Goal: Task Accomplishment & Management: Manage account settings

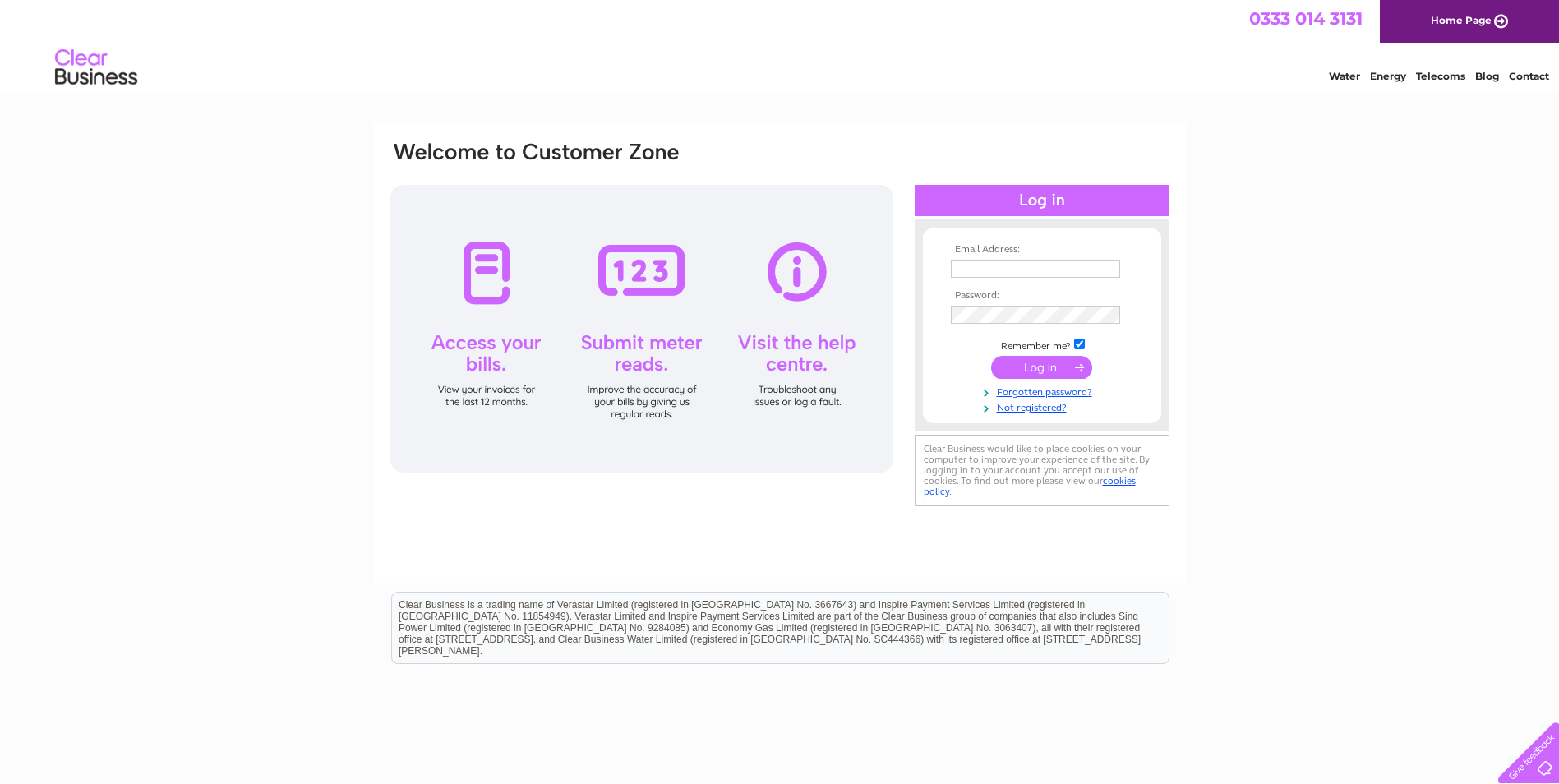
type input "sales@premierweldingsupplies.co.uk"
click at [1007, 368] on input "submit" at bounding box center [1041, 368] width 101 height 23
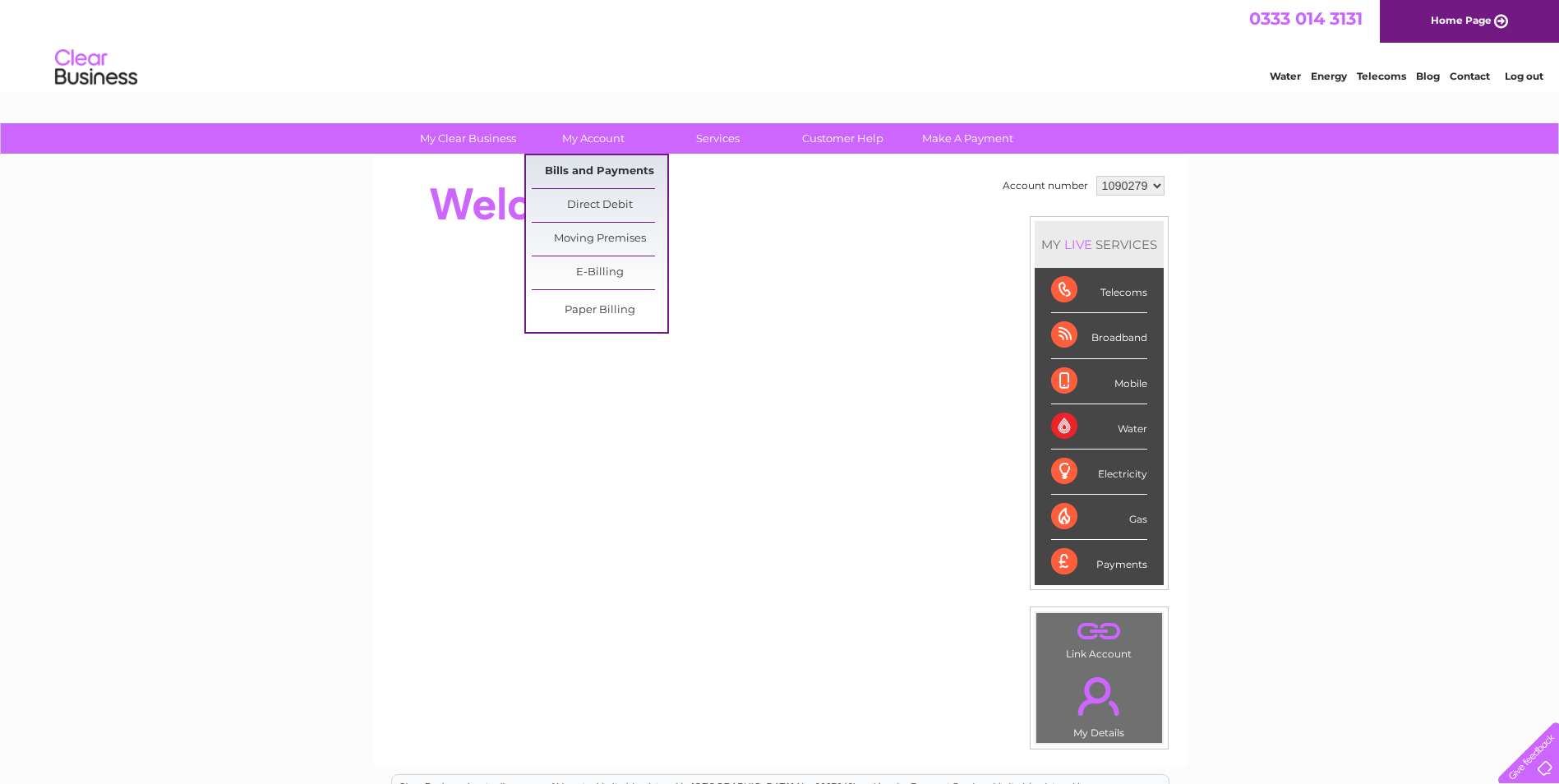
click at [592, 176] on link "Bills and Payments" at bounding box center [599, 172] width 135 height 33
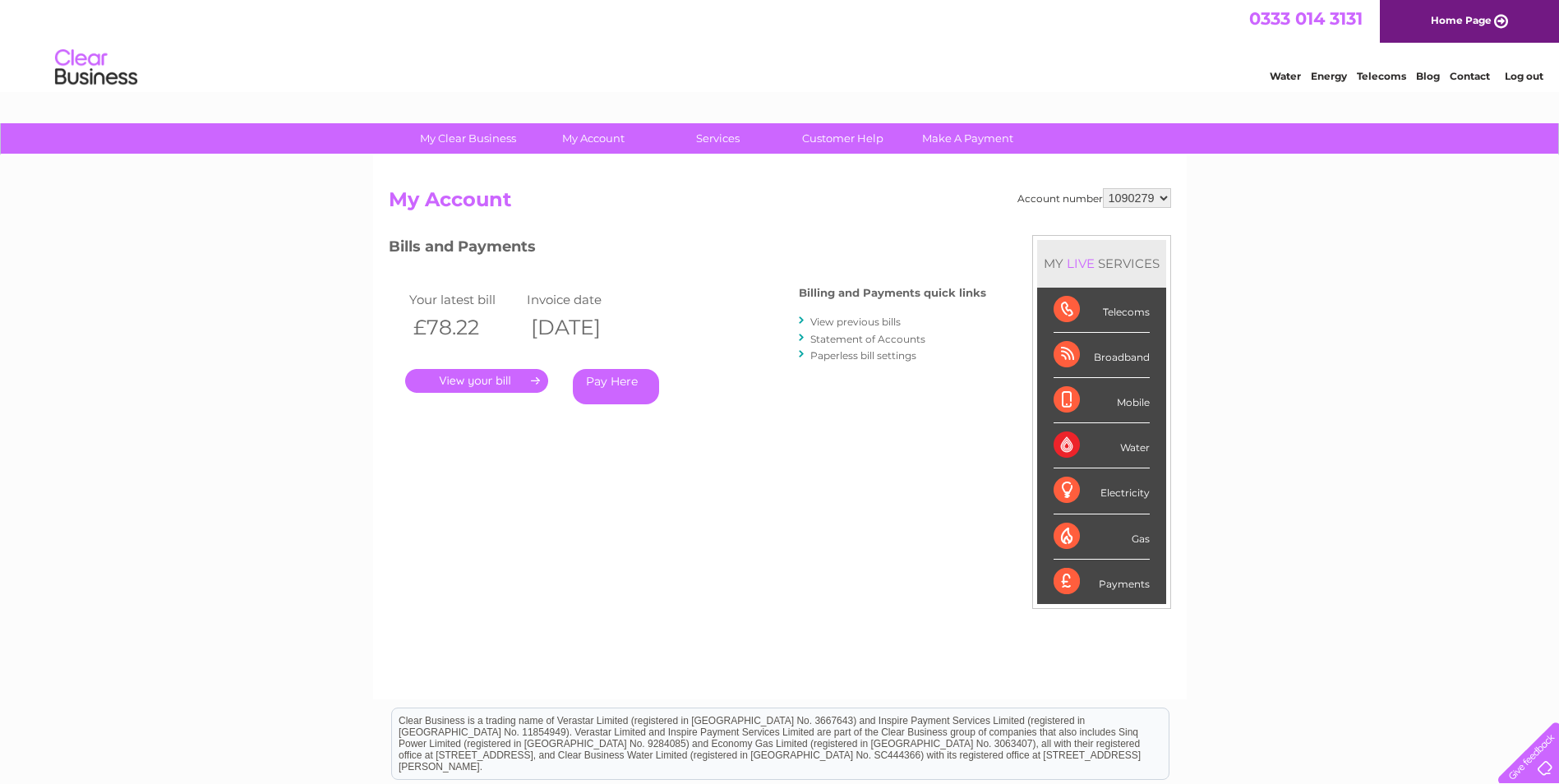
click at [473, 379] on link "." at bounding box center [476, 381] width 143 height 24
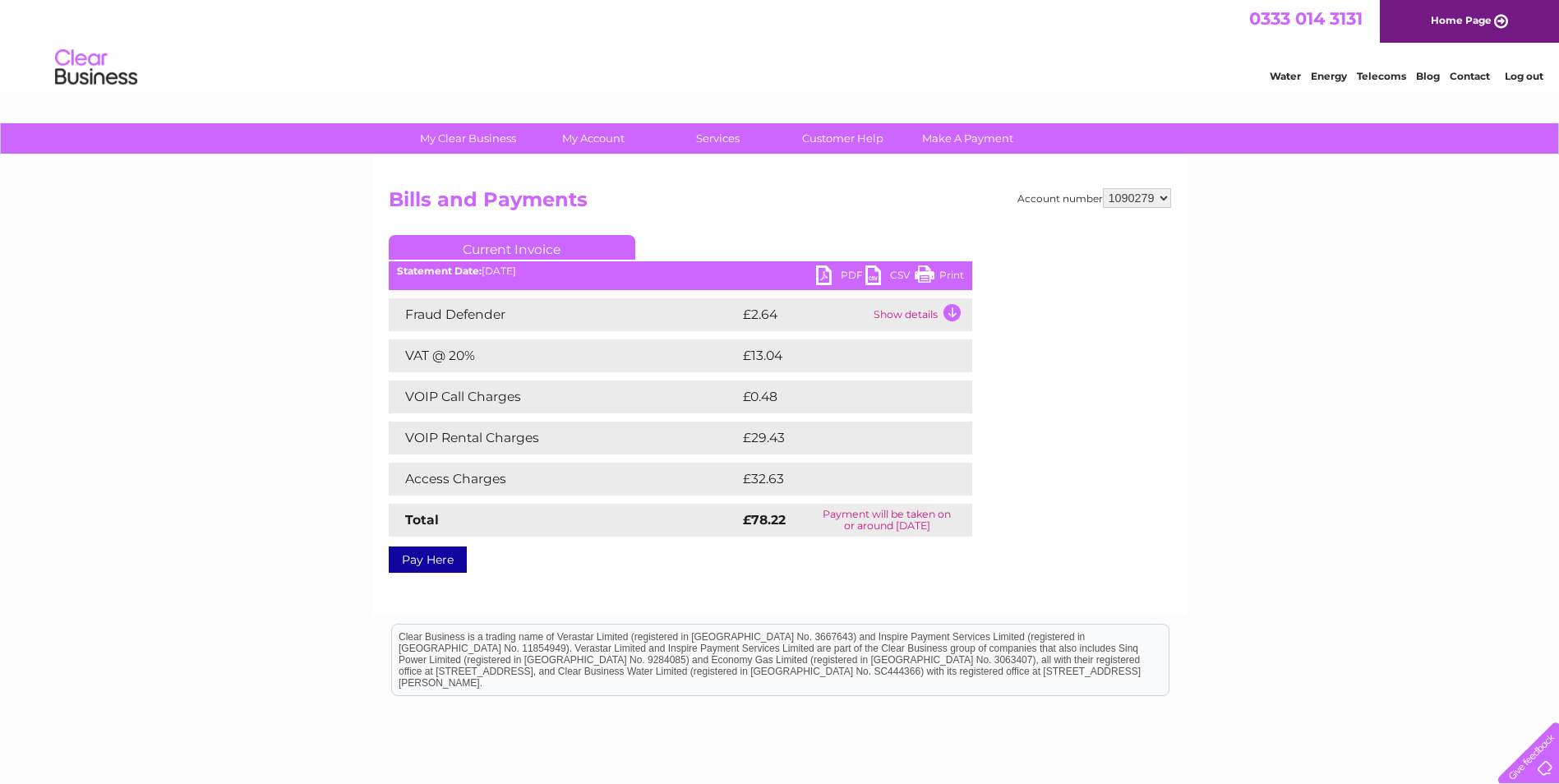
click at [834, 277] on link "PDF" at bounding box center [841, 277] width 50 height 24
